Goal: Task Accomplishment & Management: Use online tool/utility

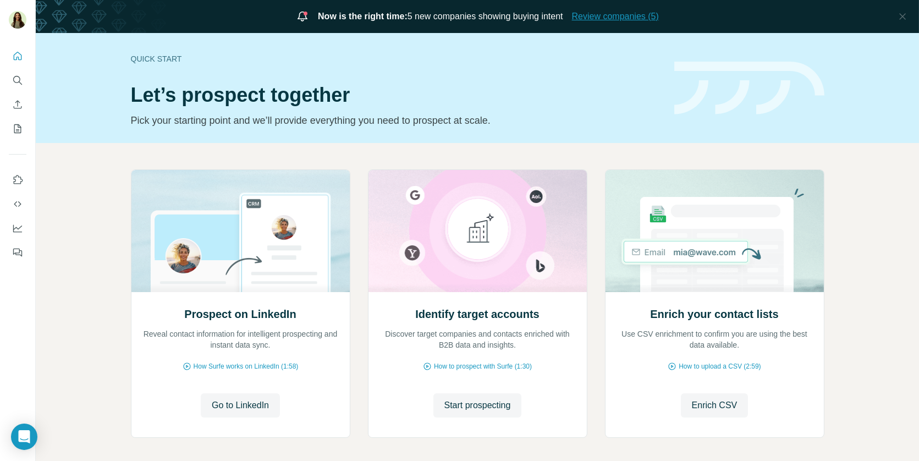
click at [608, 11] on span "Review companies (5)" at bounding box center [615, 16] width 87 height 13
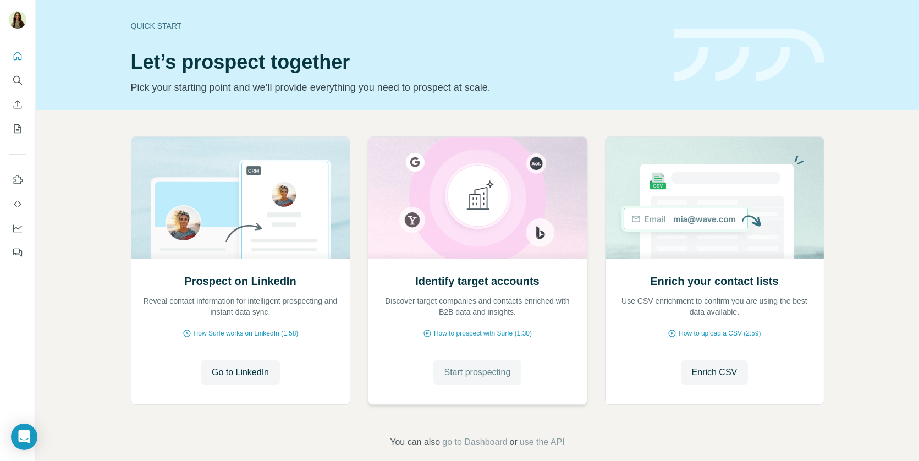
click at [461, 376] on span "Start prospecting" at bounding box center [477, 372] width 67 height 13
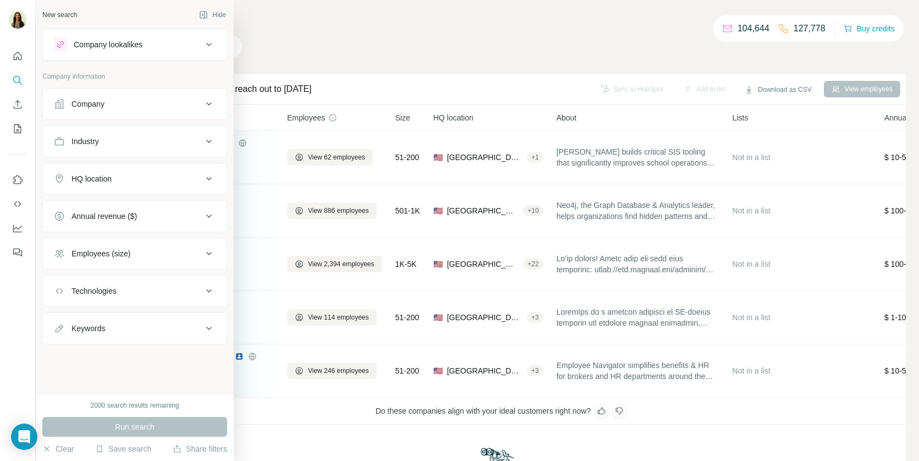
click at [93, 111] on button "Company" at bounding box center [135, 104] width 184 height 26
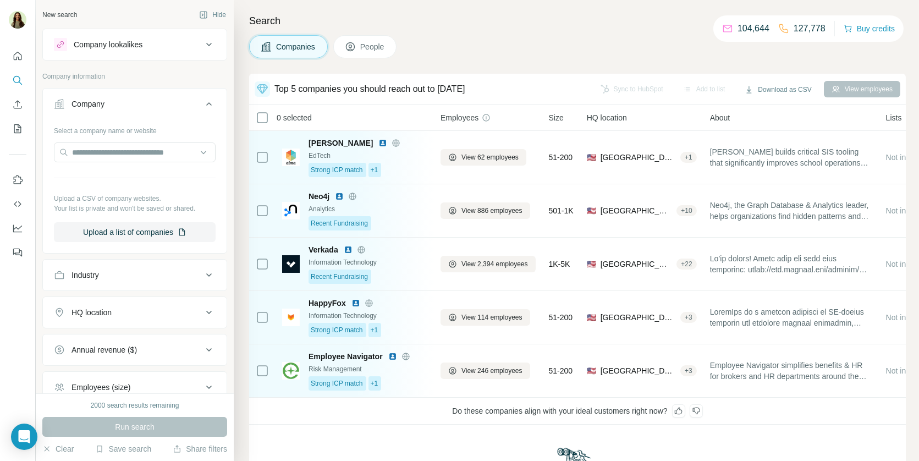
click at [123, 37] on button "Company lookalikes" at bounding box center [135, 44] width 184 height 26
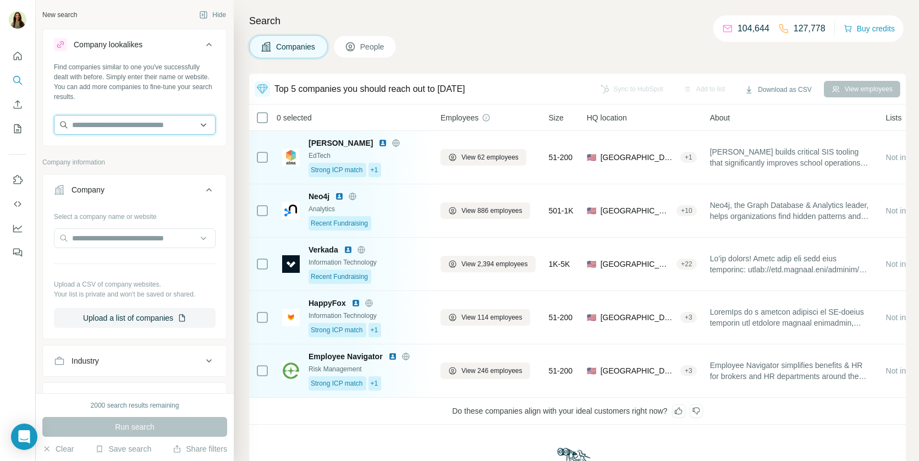
click at [98, 119] on input "text" at bounding box center [135, 125] width 162 height 20
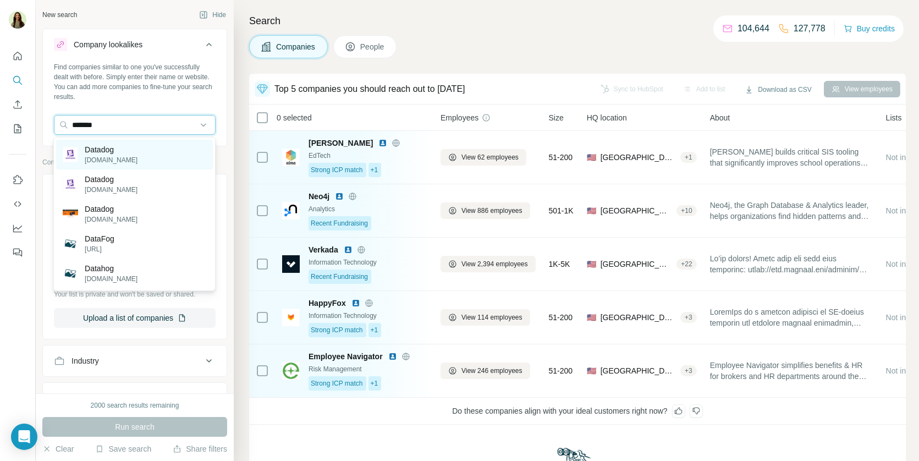
type input "*******"
click at [119, 153] on p "Datadog" at bounding box center [111, 149] width 53 height 11
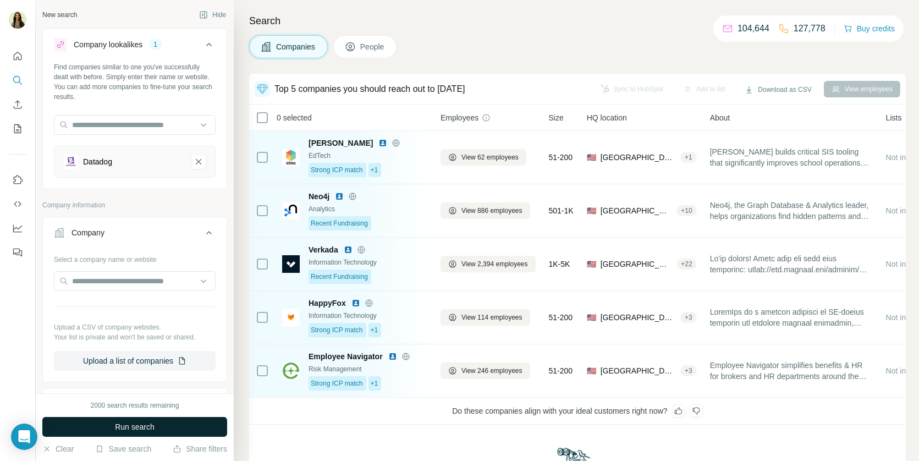
click at [132, 419] on button "Run search" at bounding box center [134, 427] width 185 height 20
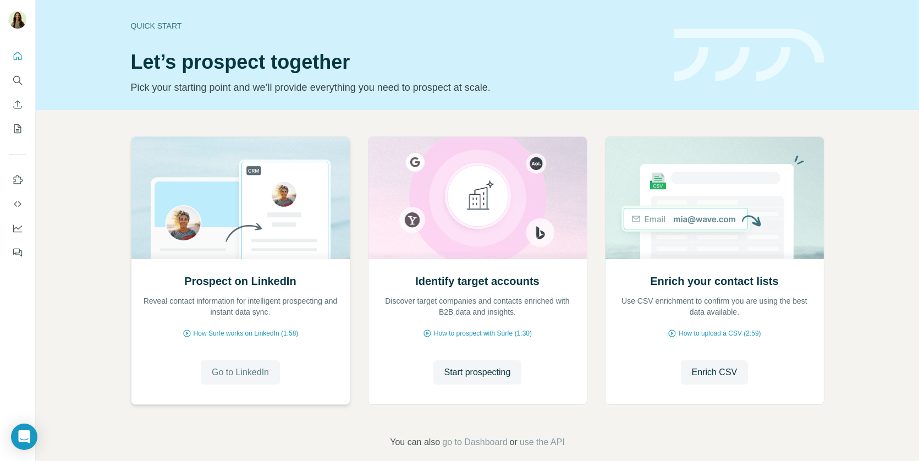
click at [250, 368] on span "Go to LinkedIn" at bounding box center [240, 372] width 57 height 13
